Goal: Task Accomplishment & Management: Use online tool/utility

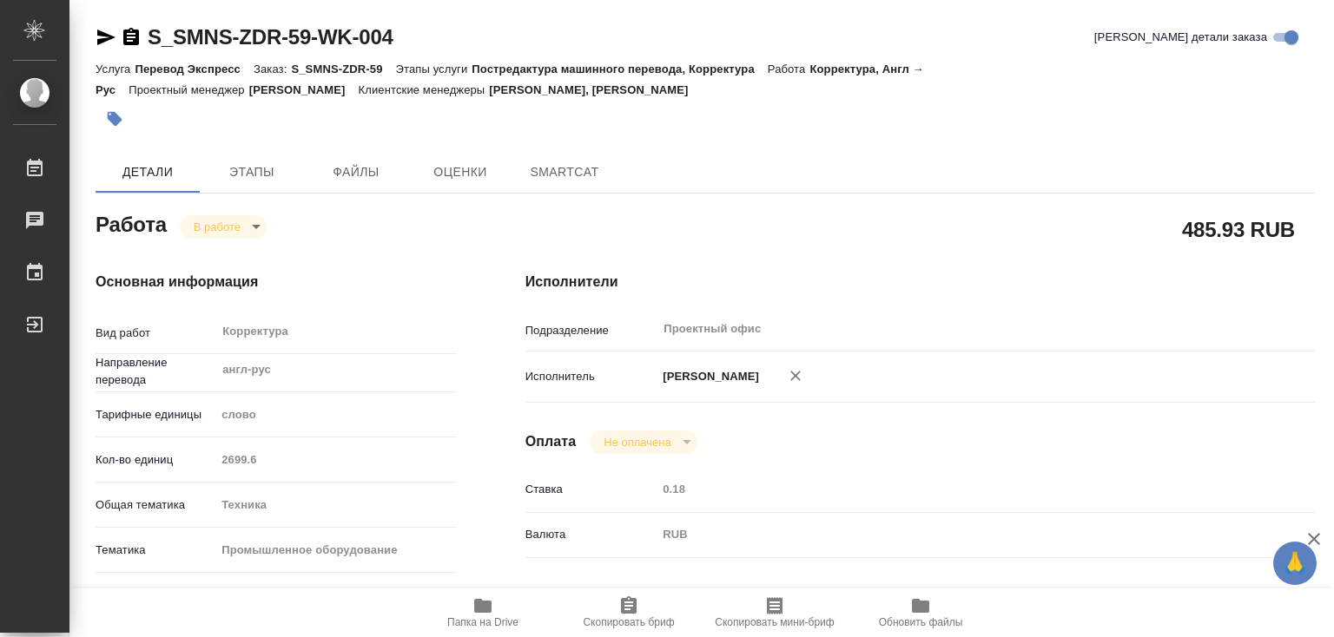
type textarea "x"
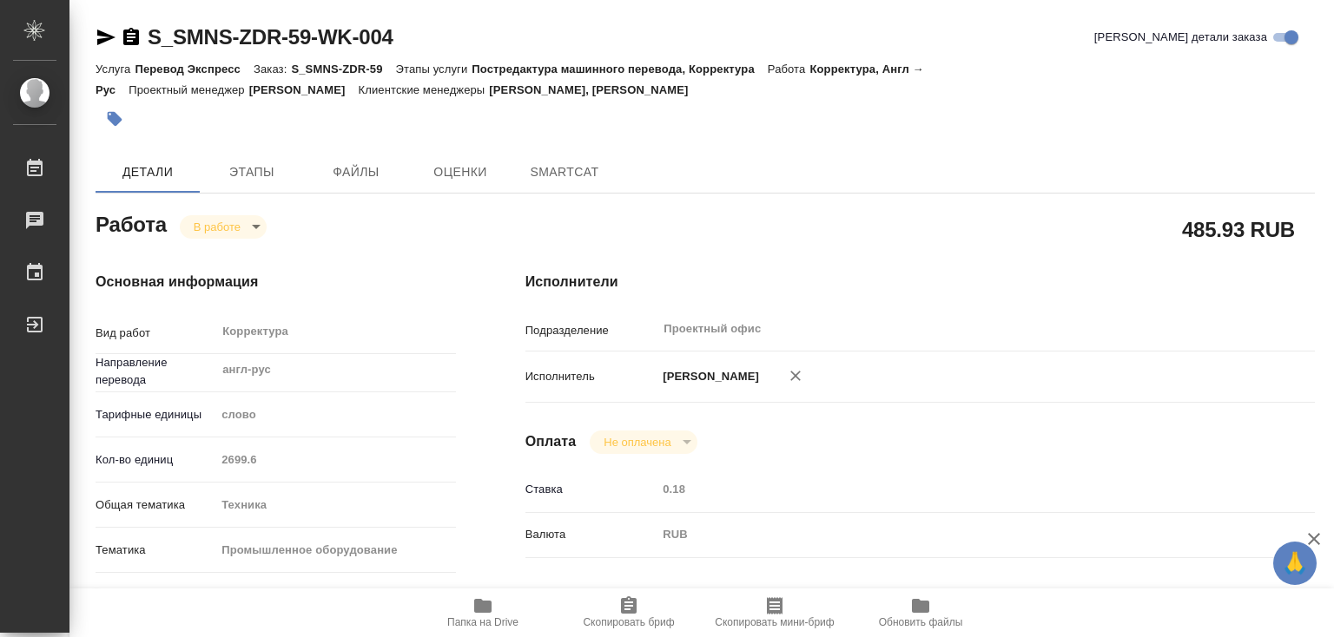
type textarea "x"
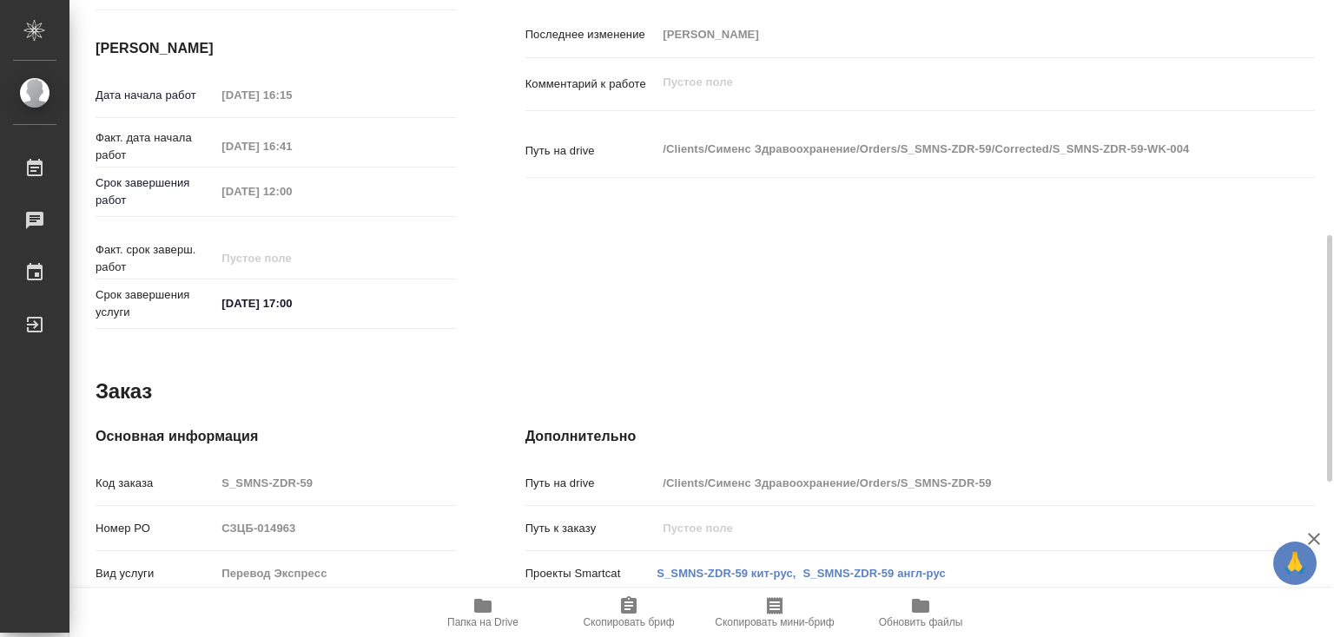
type textarea "x"
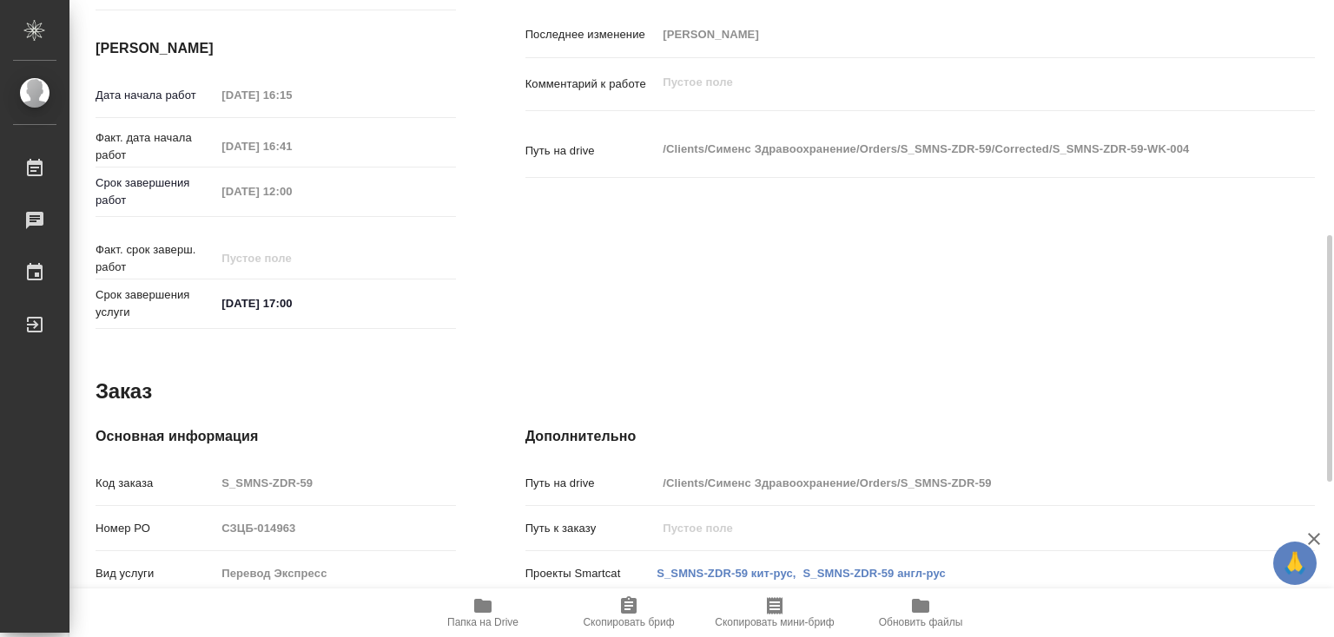
scroll to position [1007, 0]
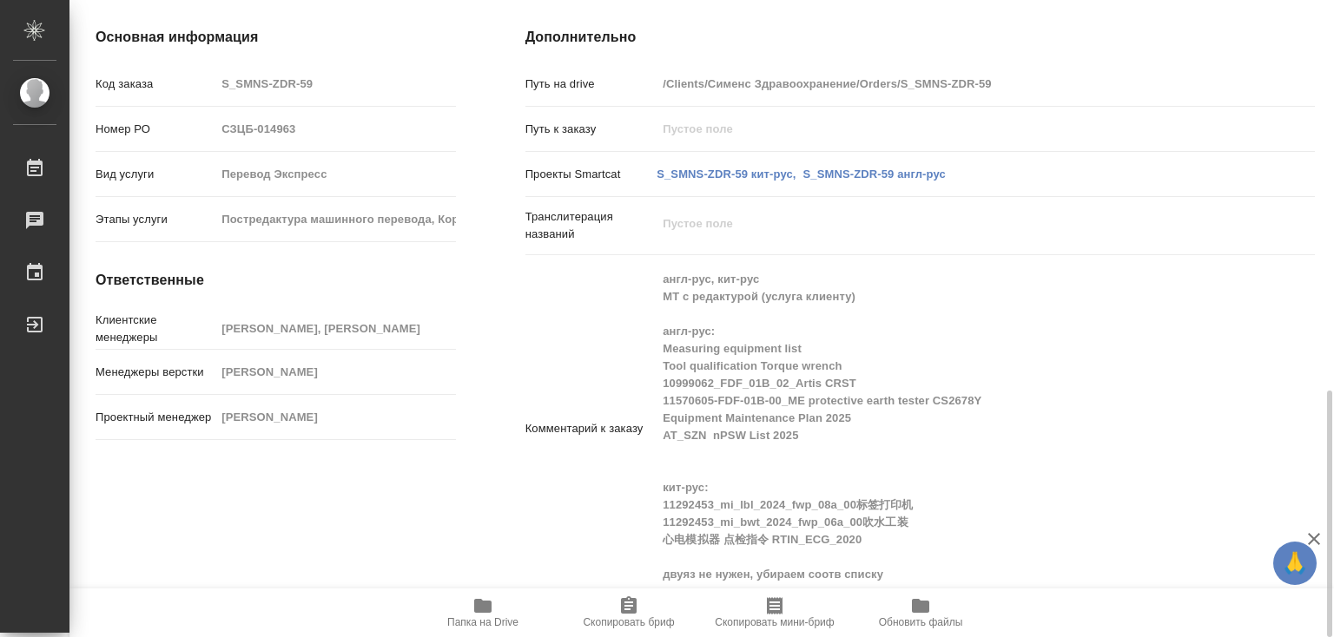
type textarea "x"
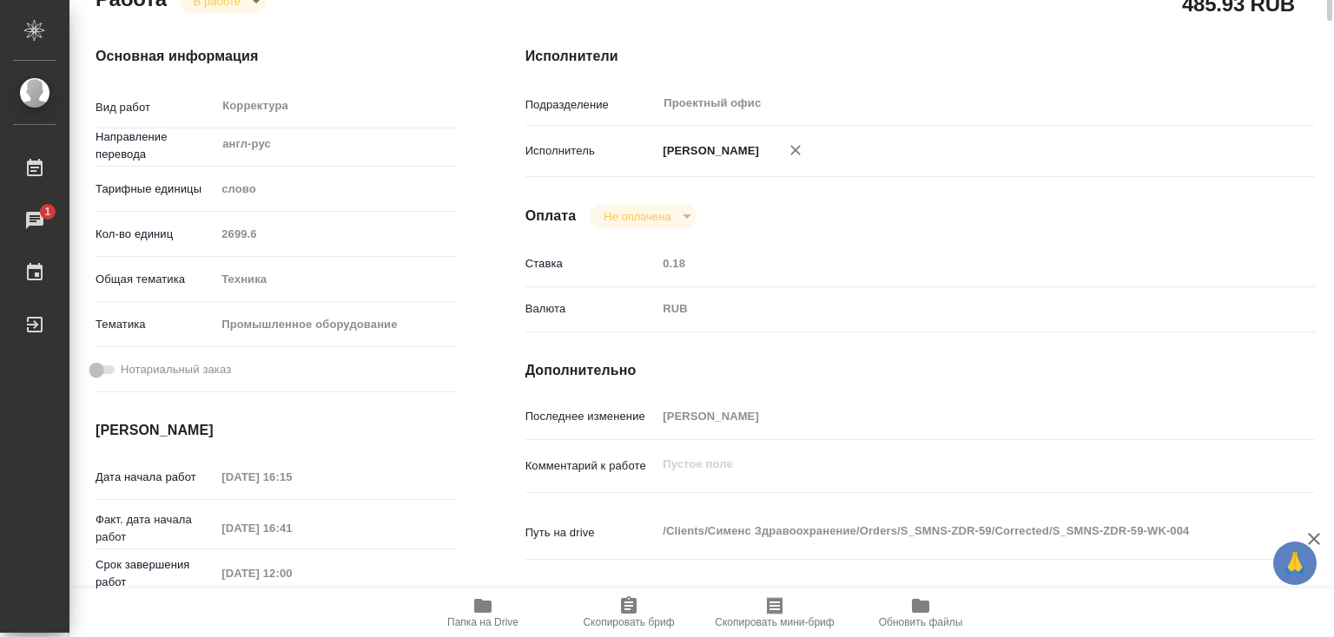
scroll to position [0, 0]
